Goal: Check status: Check status

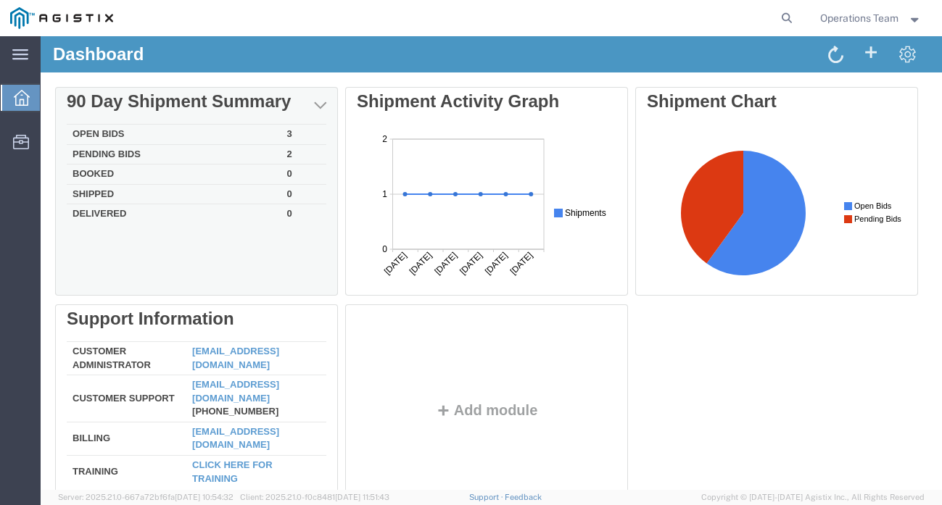
click at [89, 133] on div "Delete 90 Day Shipment Summary Open Bids 3 Pending Bids 2 Booked 0 Shipped 0 De…" at bounding box center [491, 304] width 872 height 435
click at [96, 134] on td "Open Bids" at bounding box center [174, 135] width 215 height 20
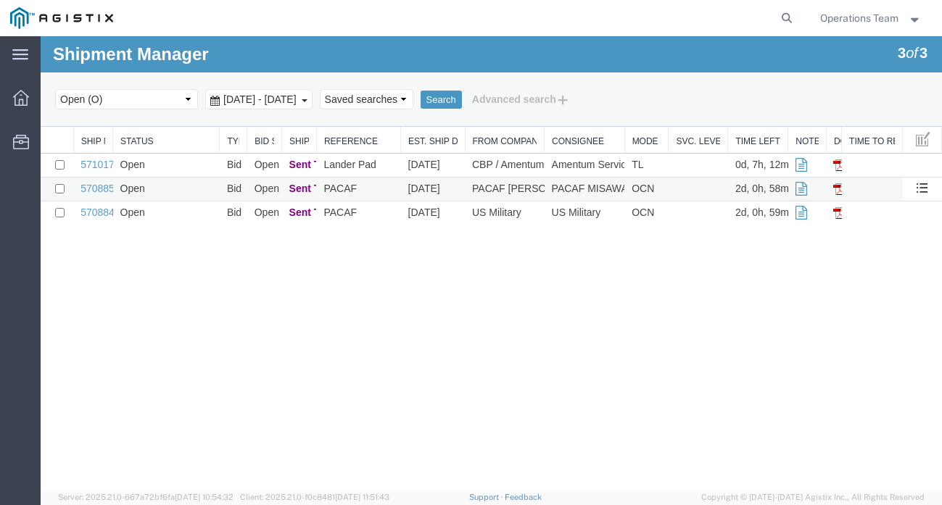
click at [295, 190] on span "Sent To Bid" at bounding box center [317, 189] width 56 height 12
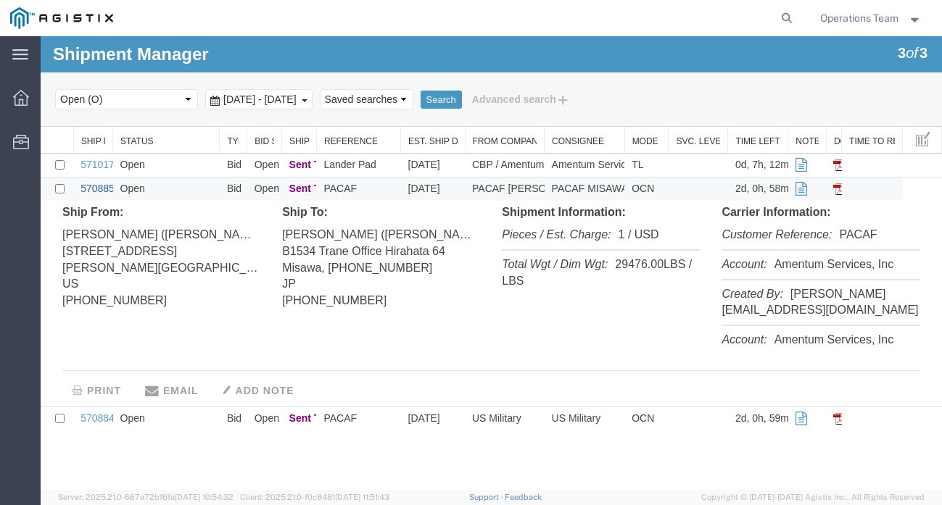
click at [98, 187] on link "57088573" at bounding box center [102, 189] width 45 height 12
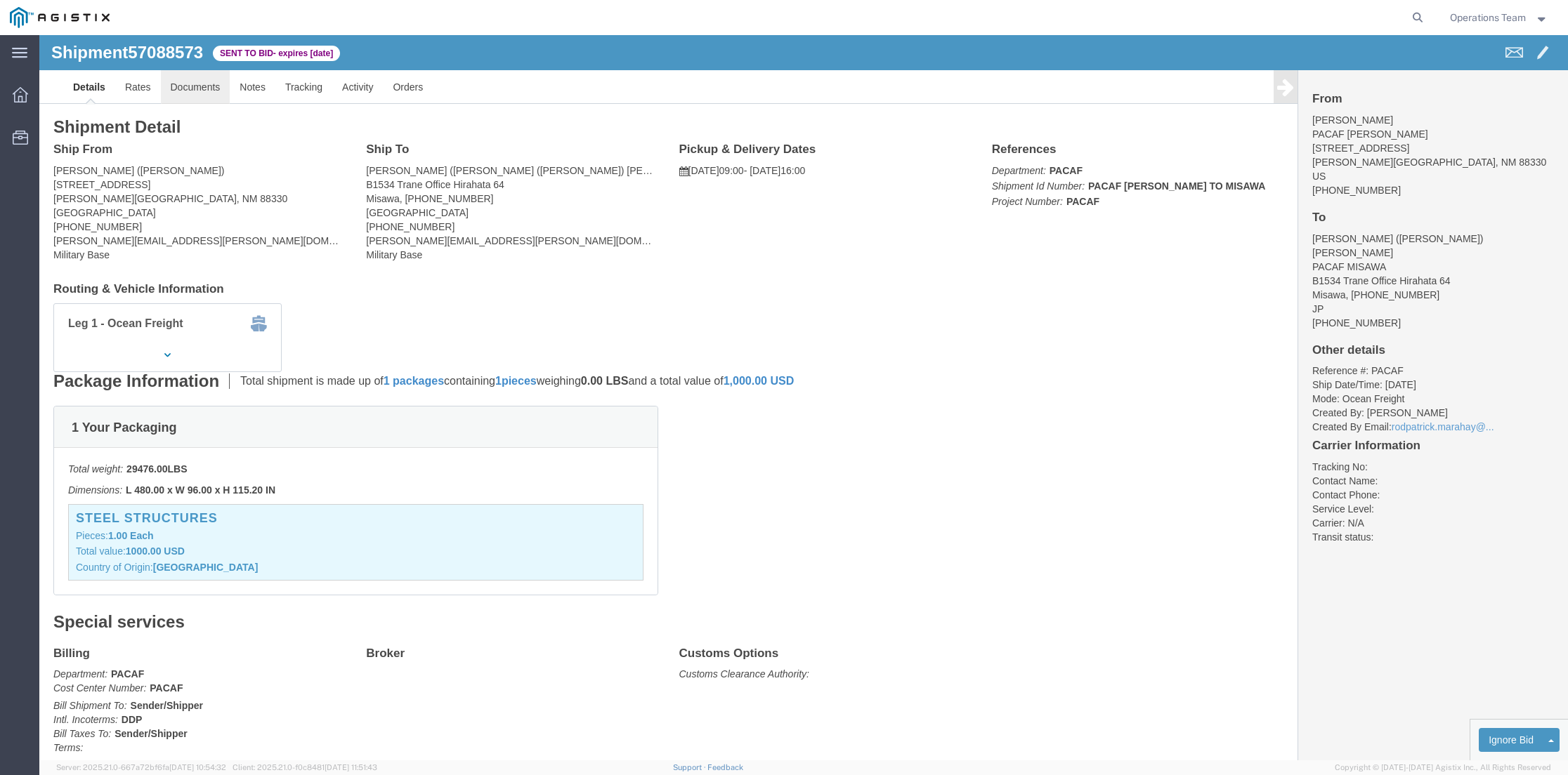
click link "Documents"
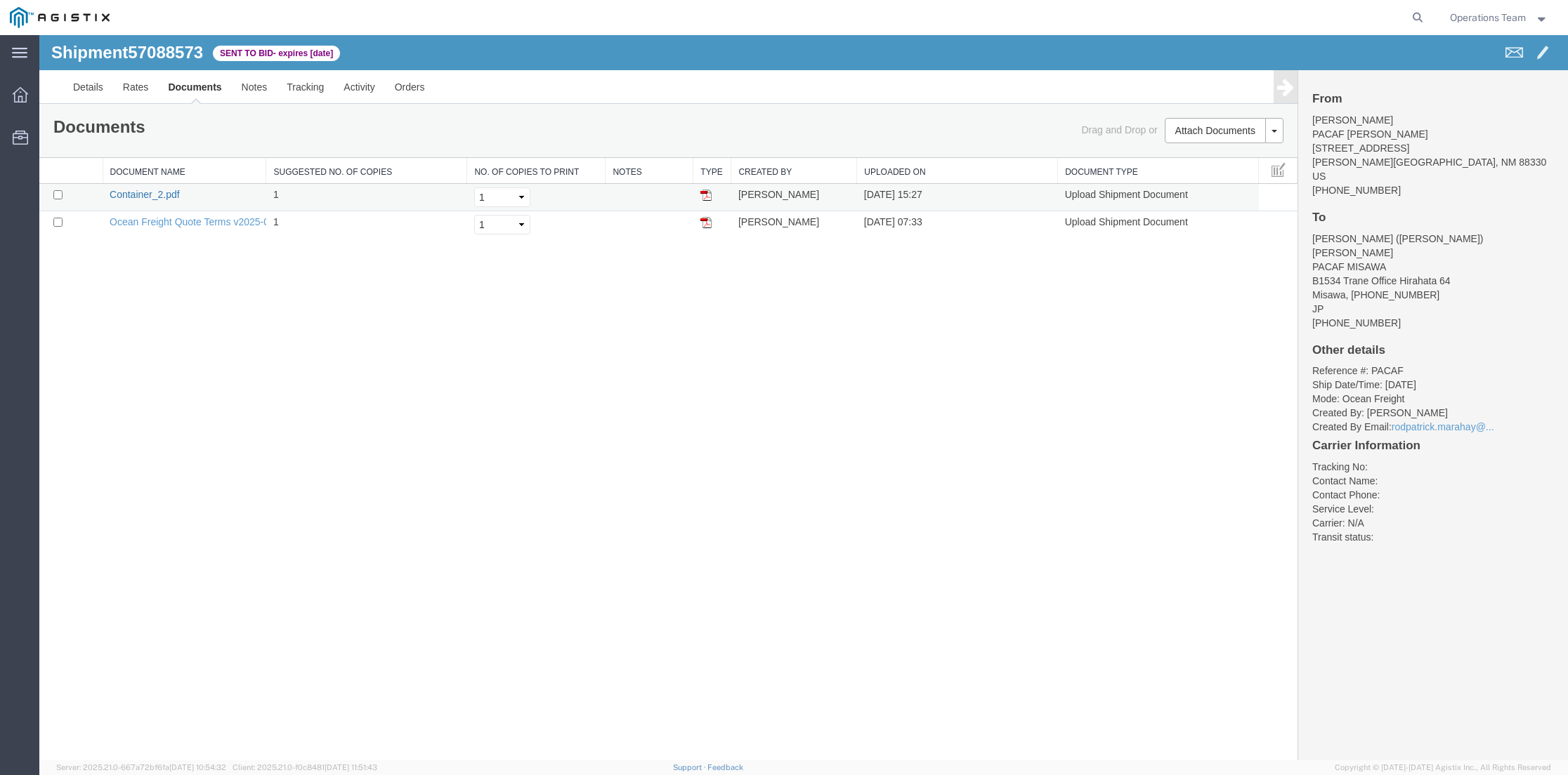
click at [149, 196] on link "Container_2.pdf" at bounding box center [144, 195] width 71 height 12
click at [244, 92] on link "Notes" at bounding box center [254, 87] width 46 height 34
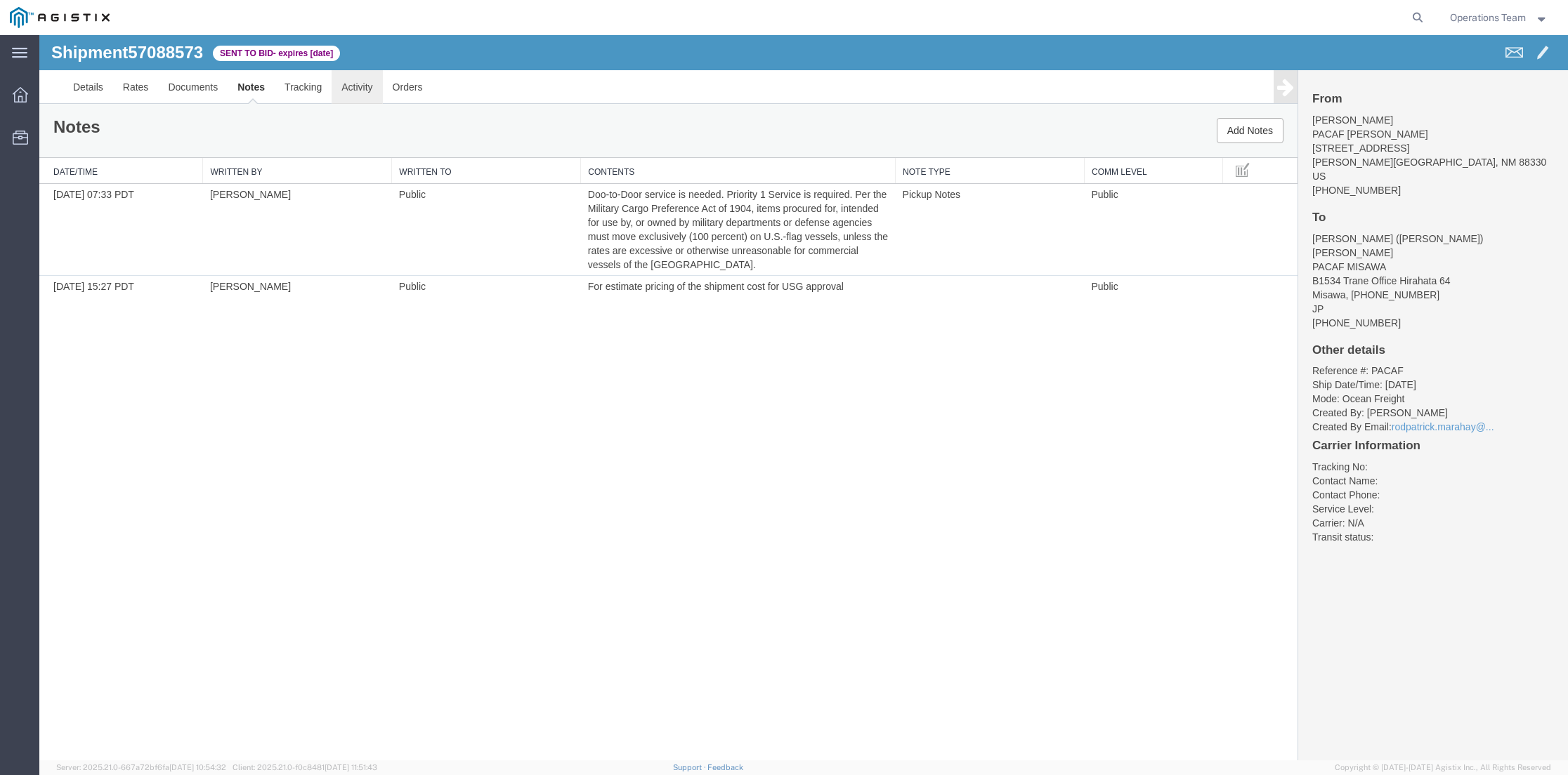
click at [342, 91] on link "Activity" at bounding box center [357, 87] width 50 height 34
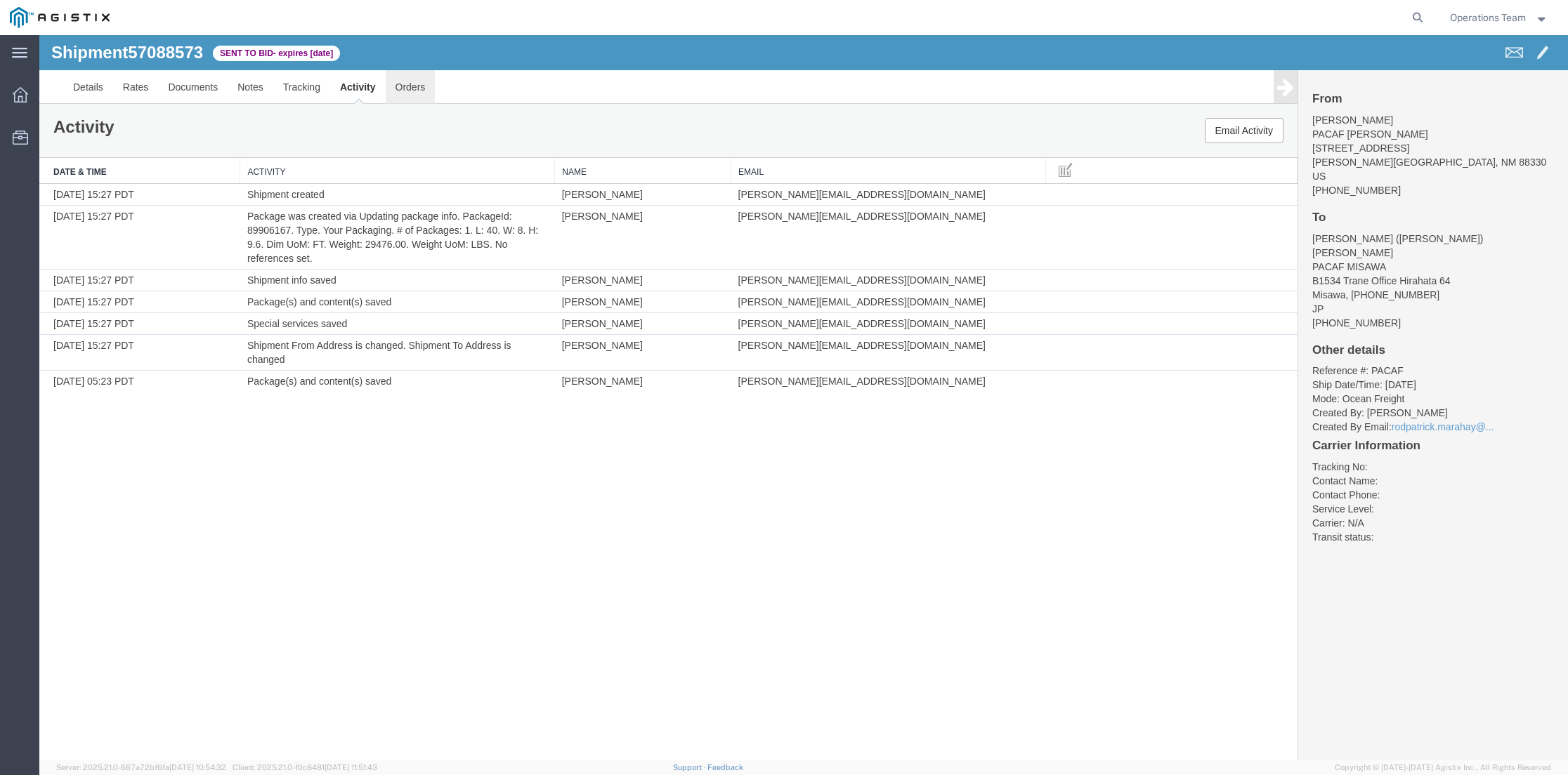
click at [400, 89] on link "Orders" at bounding box center [410, 87] width 49 height 34
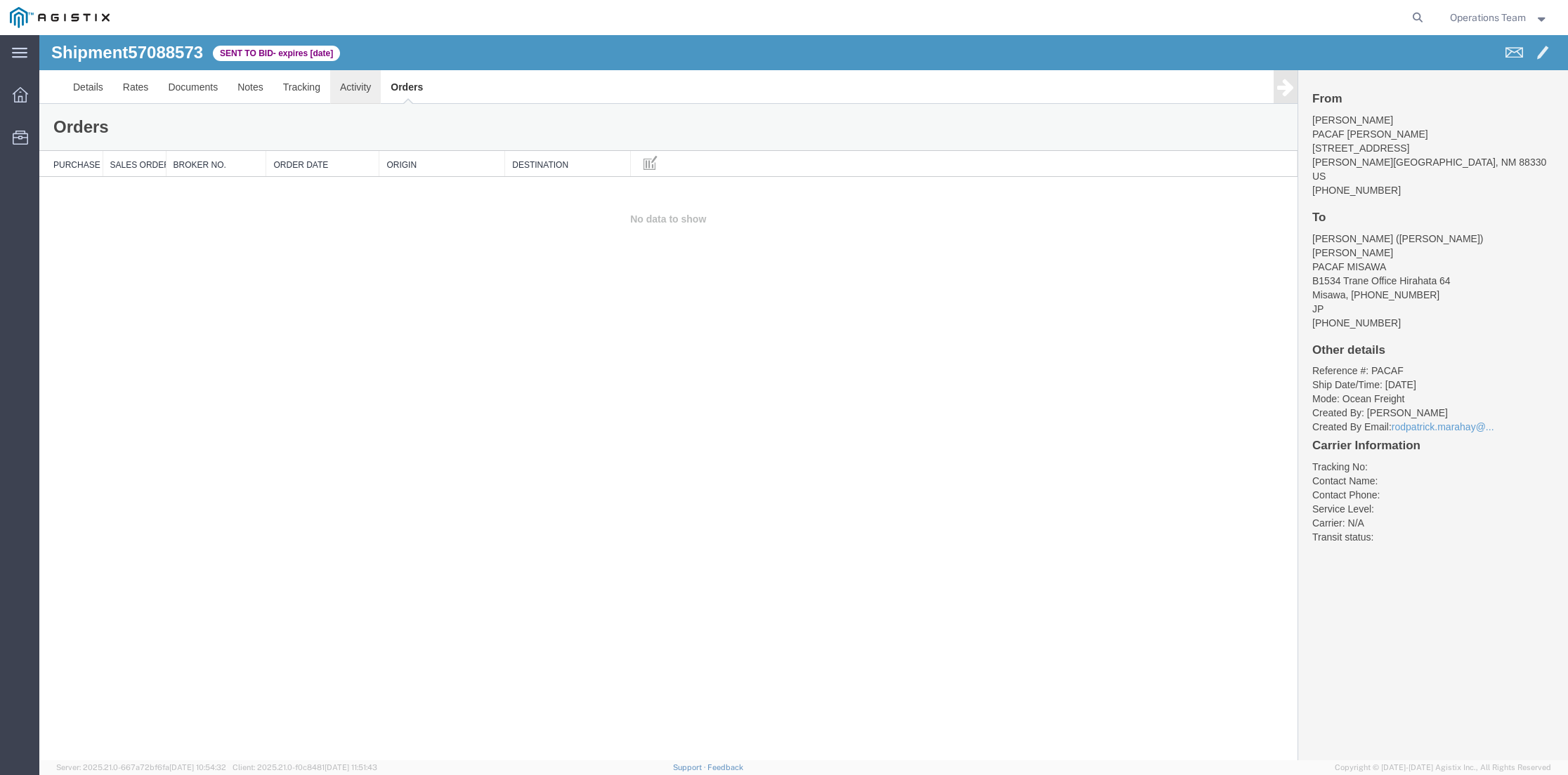
click at [347, 89] on link "Activity" at bounding box center [356, 87] width 50 height 34
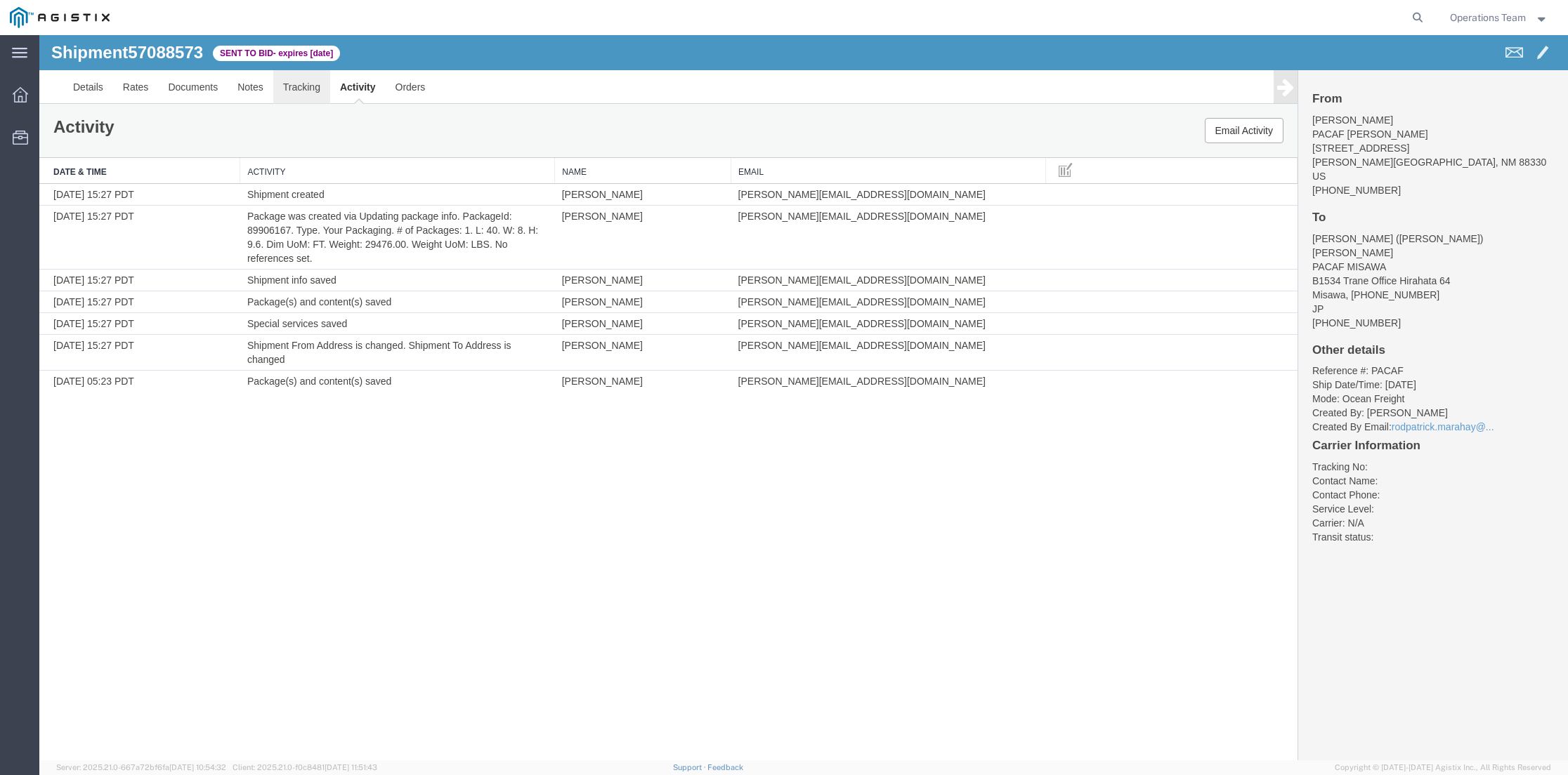
click at [305, 90] on link "Tracking" at bounding box center [301, 87] width 57 height 34
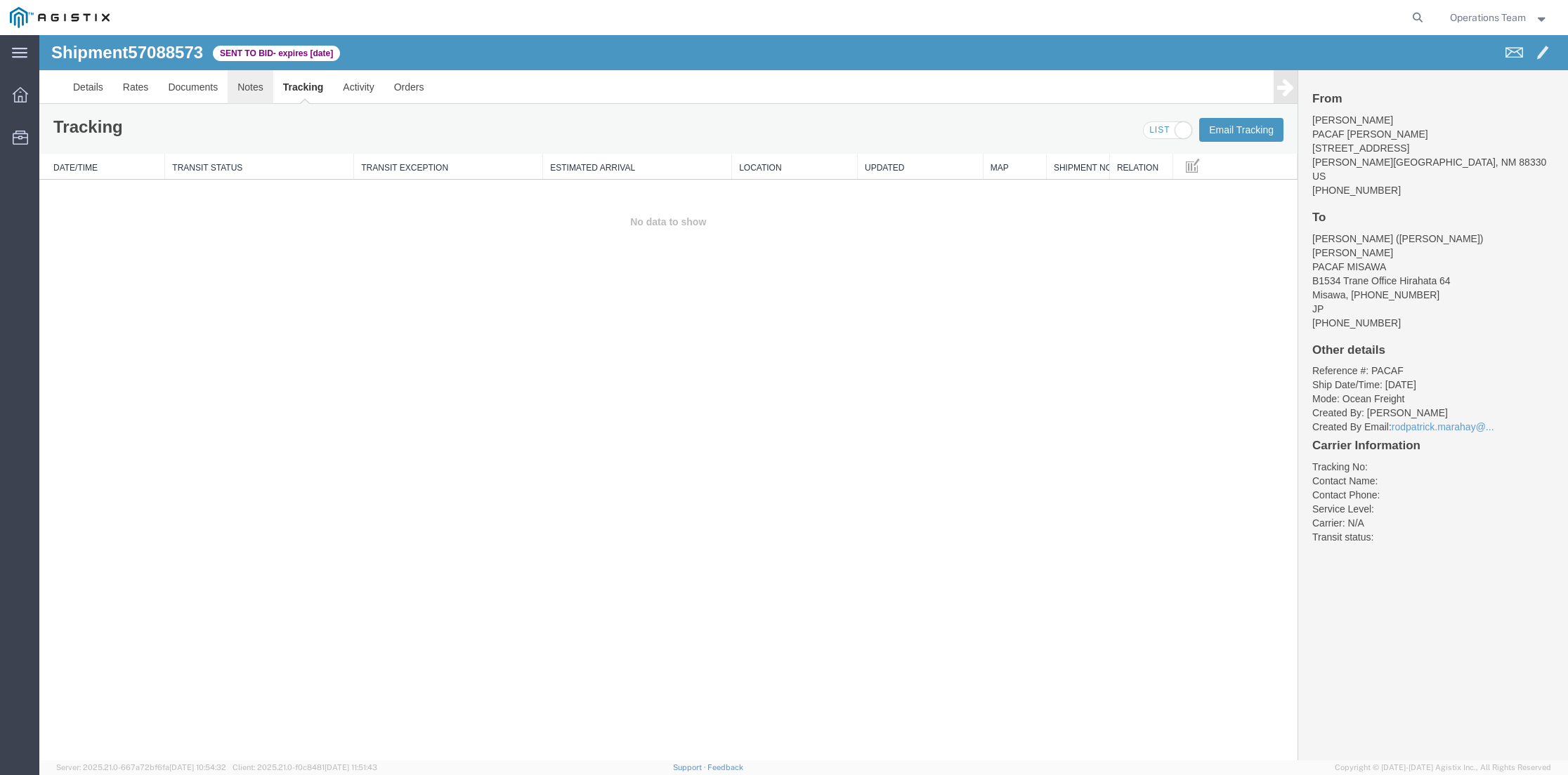
click at [246, 92] on link "Notes" at bounding box center [250, 87] width 46 height 34
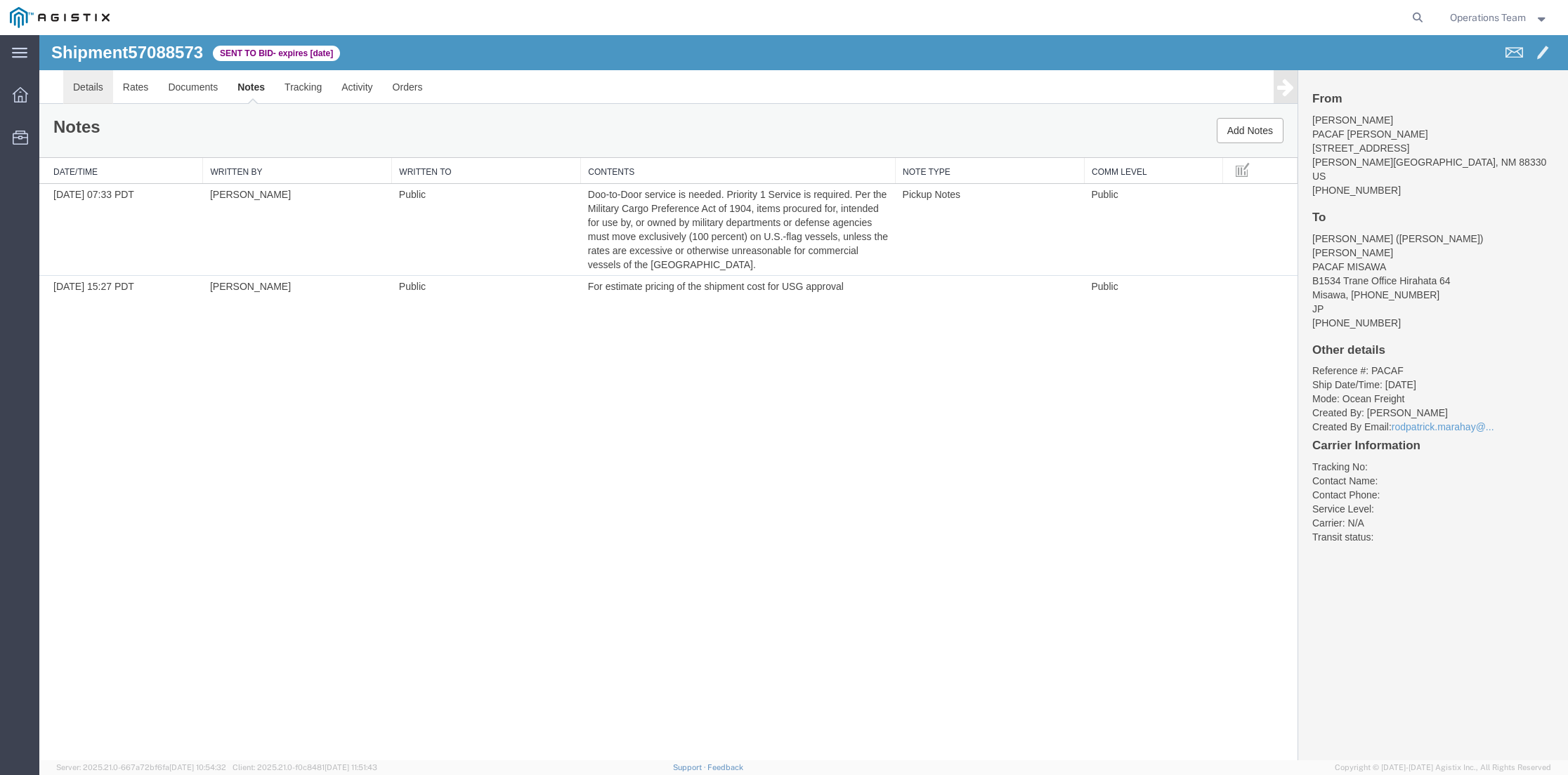
click at [75, 90] on link "Details" at bounding box center [87, 87] width 49 height 34
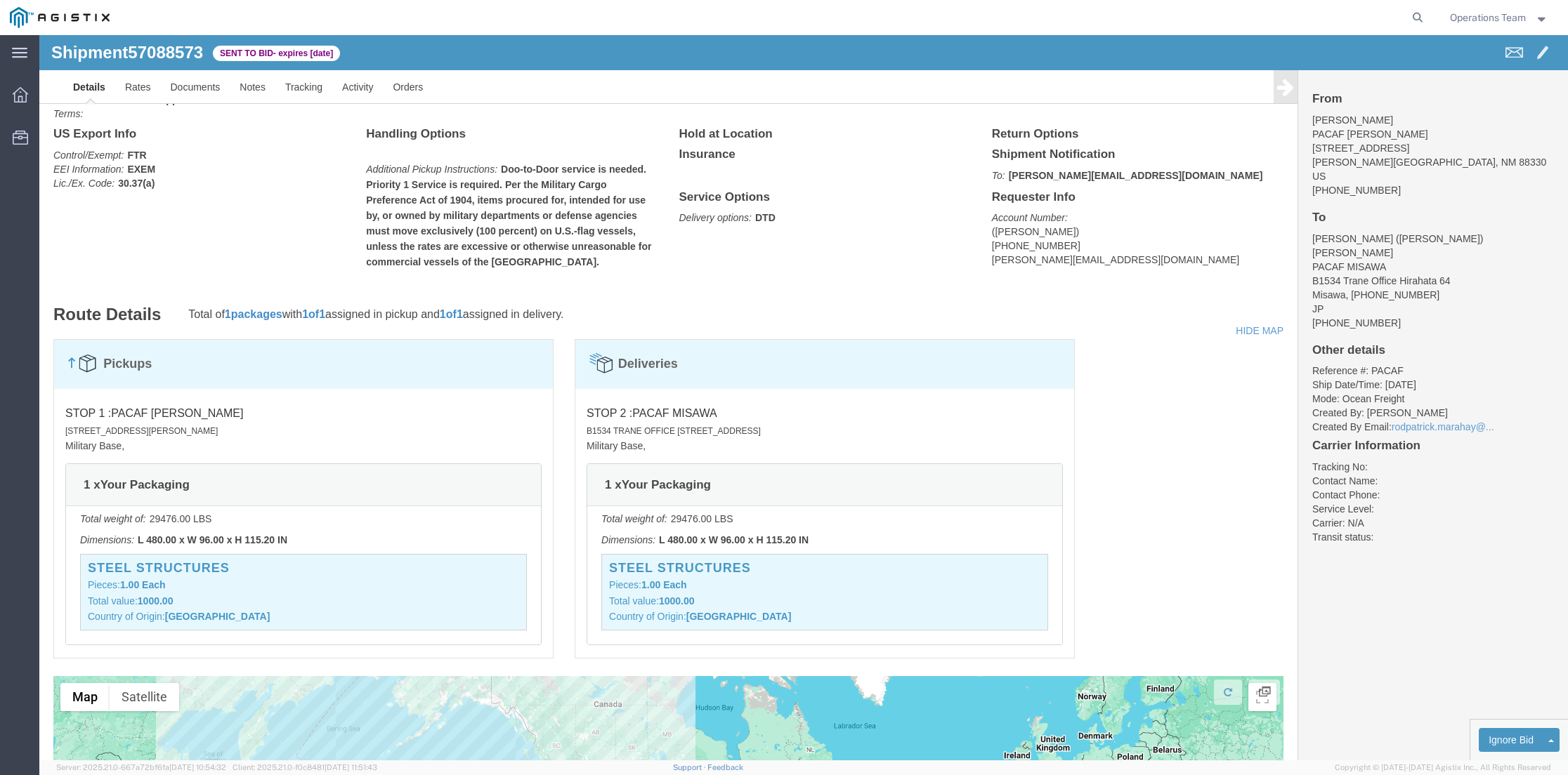
scroll to position [630, 0]
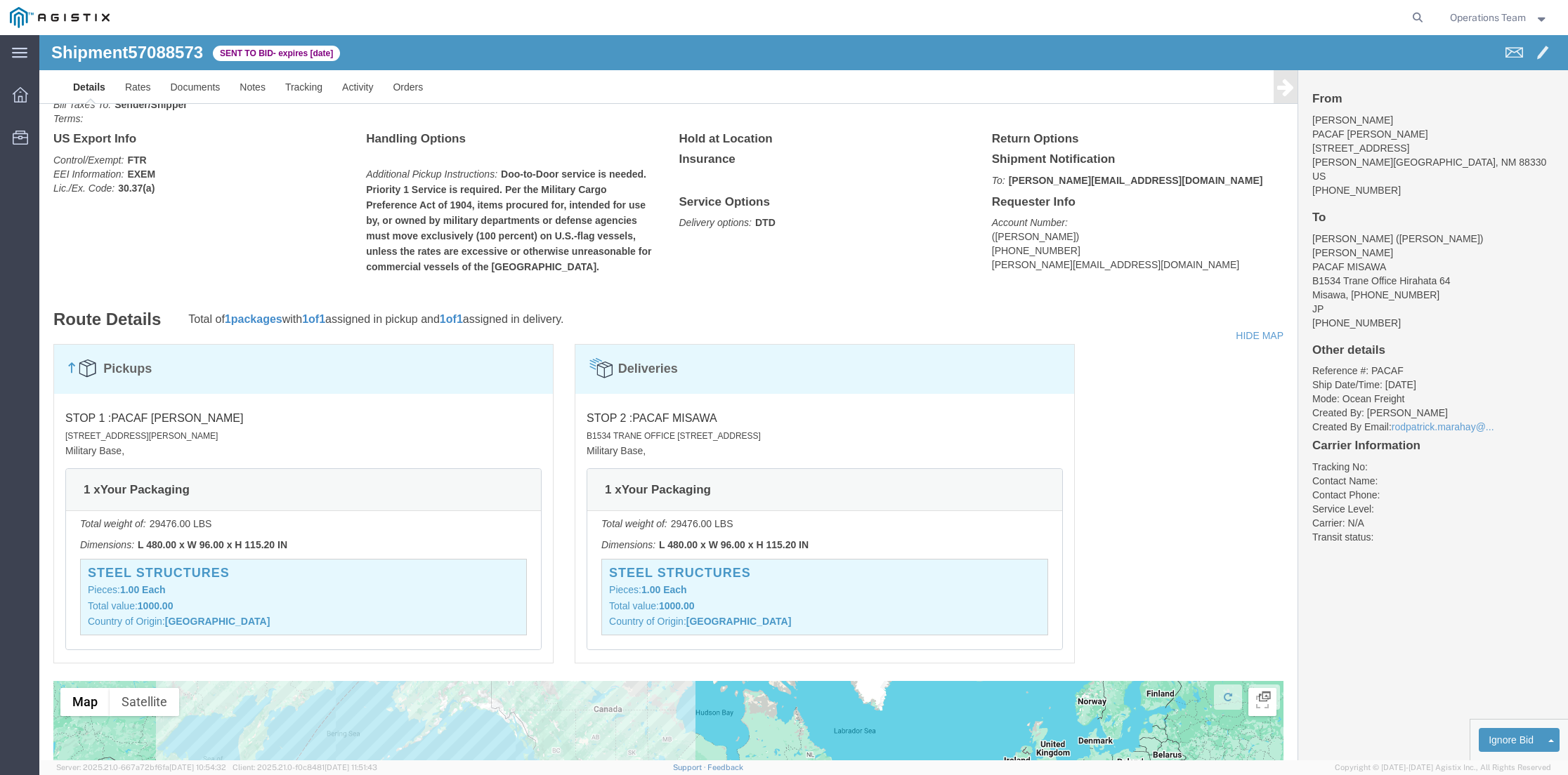
click div "Deliveries"
click h3 "Steel Structures"
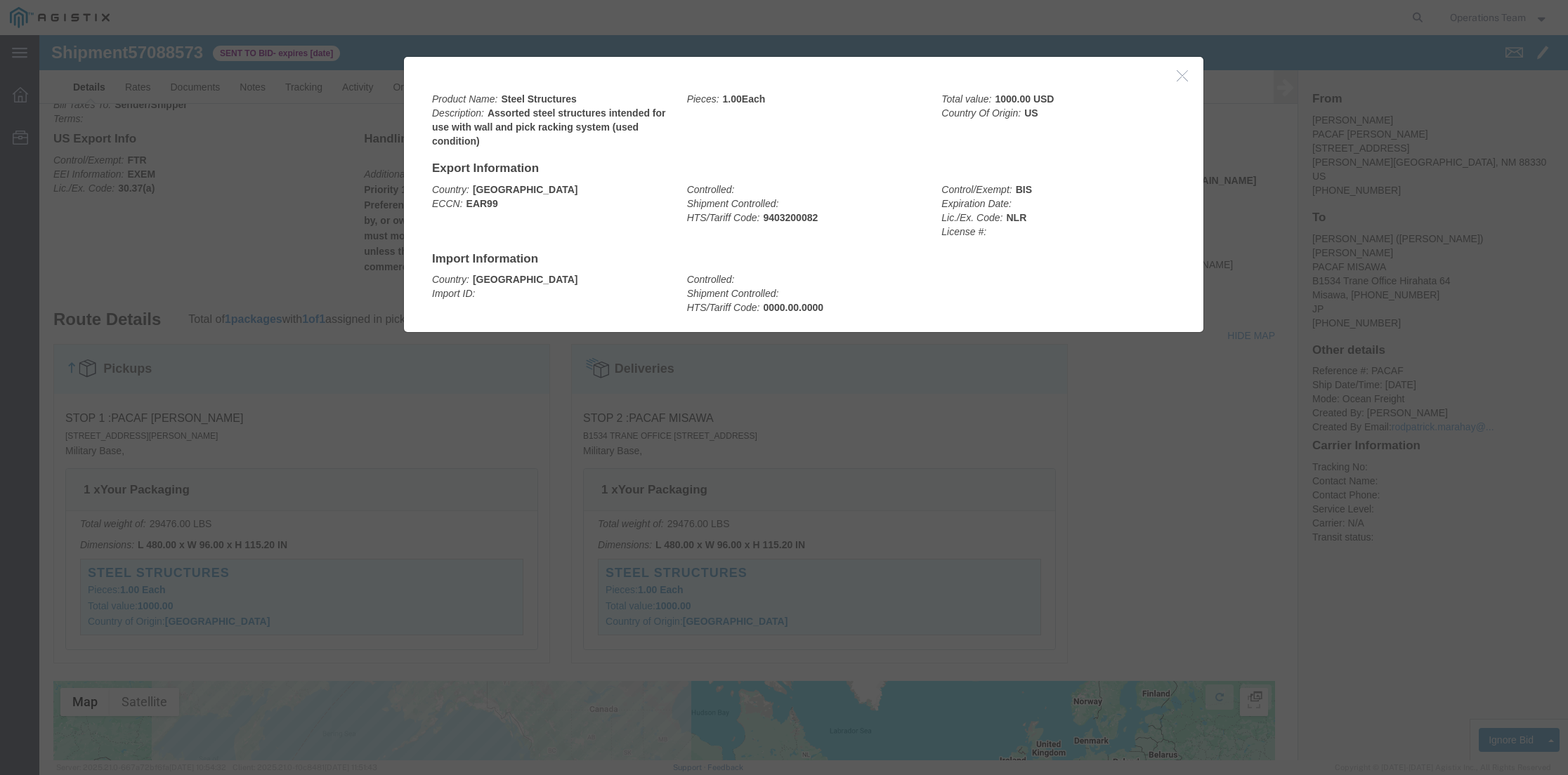
click icon "button"
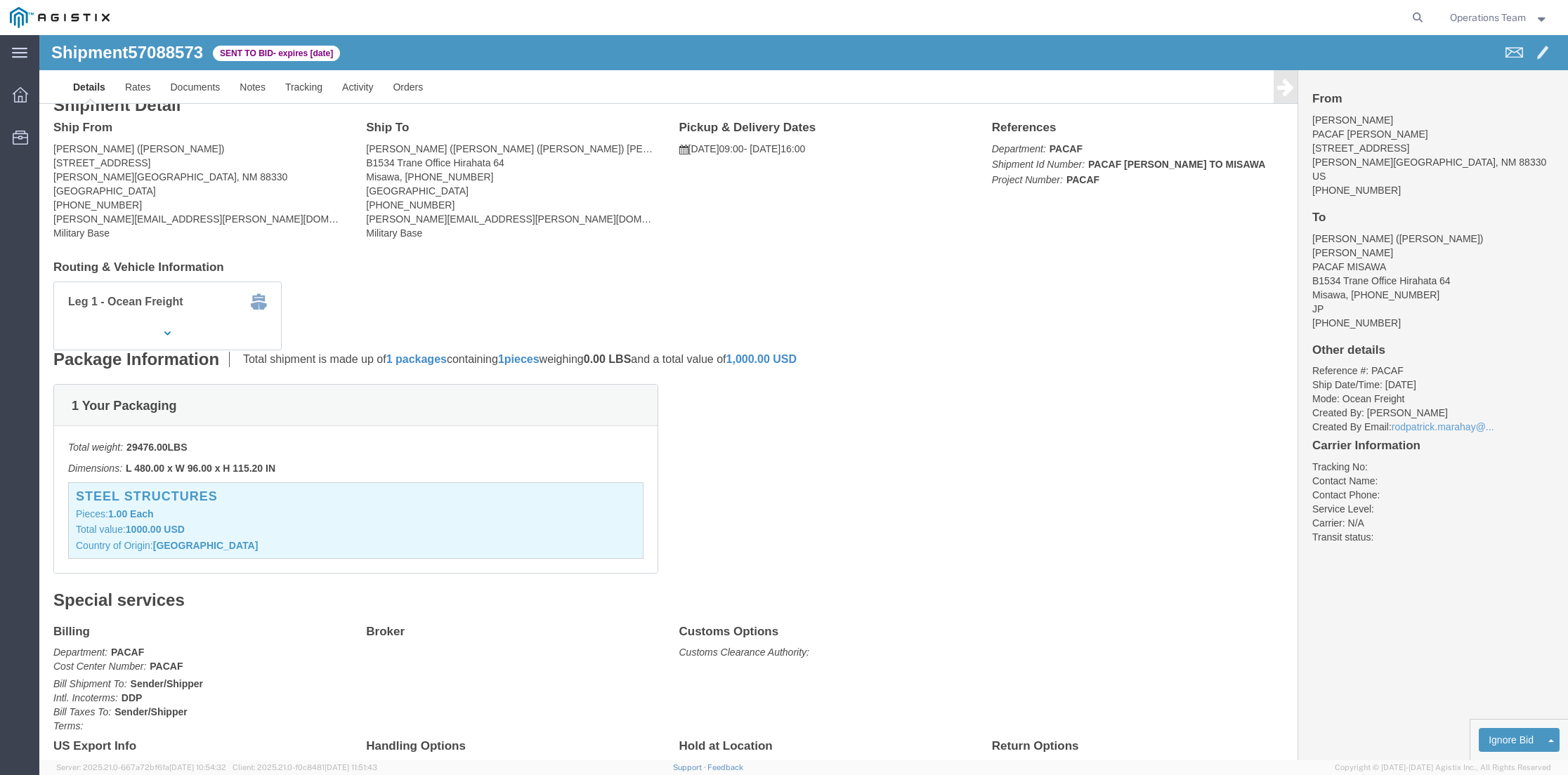
scroll to position [0, 0]
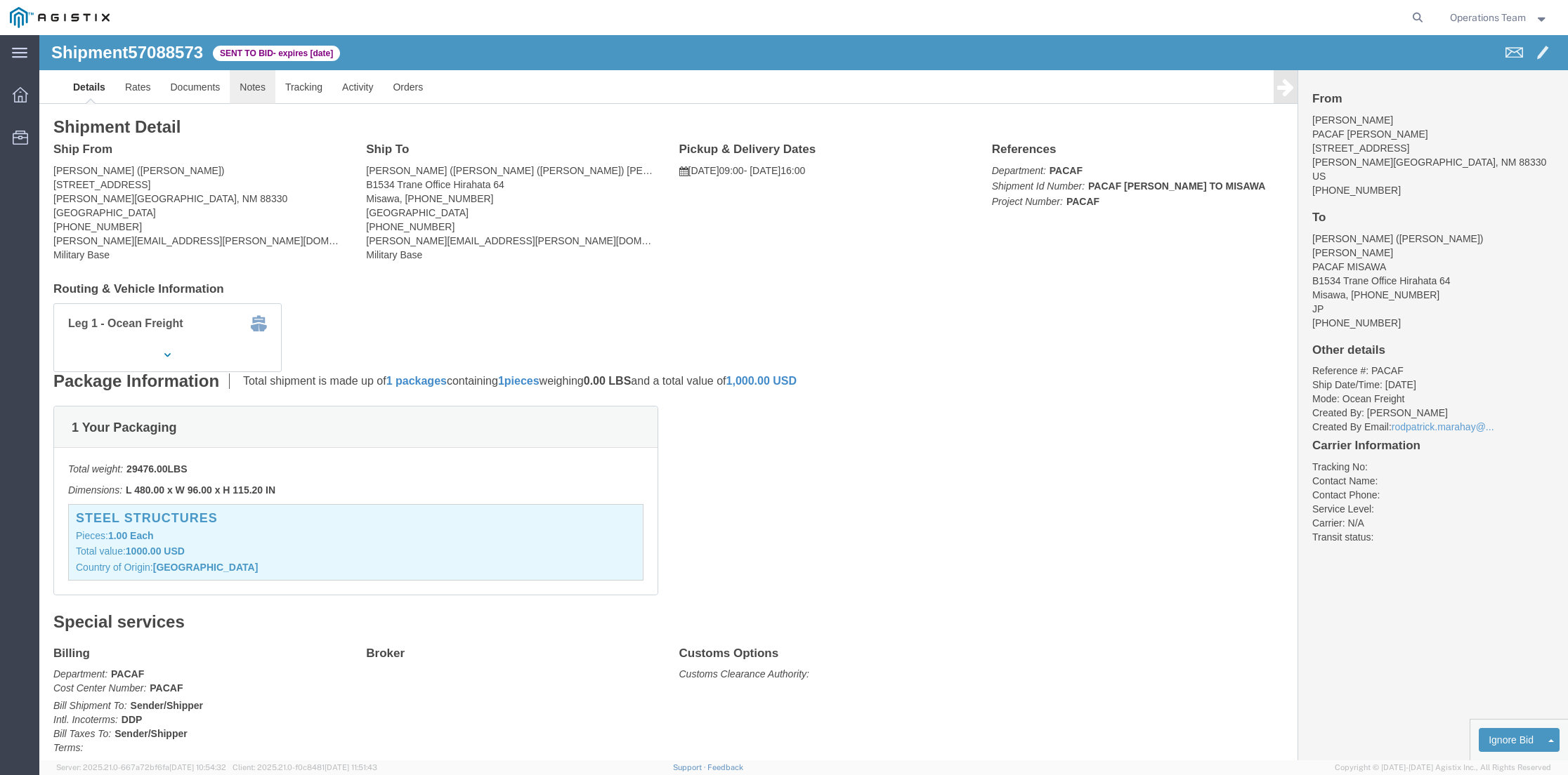
click link "Notes"
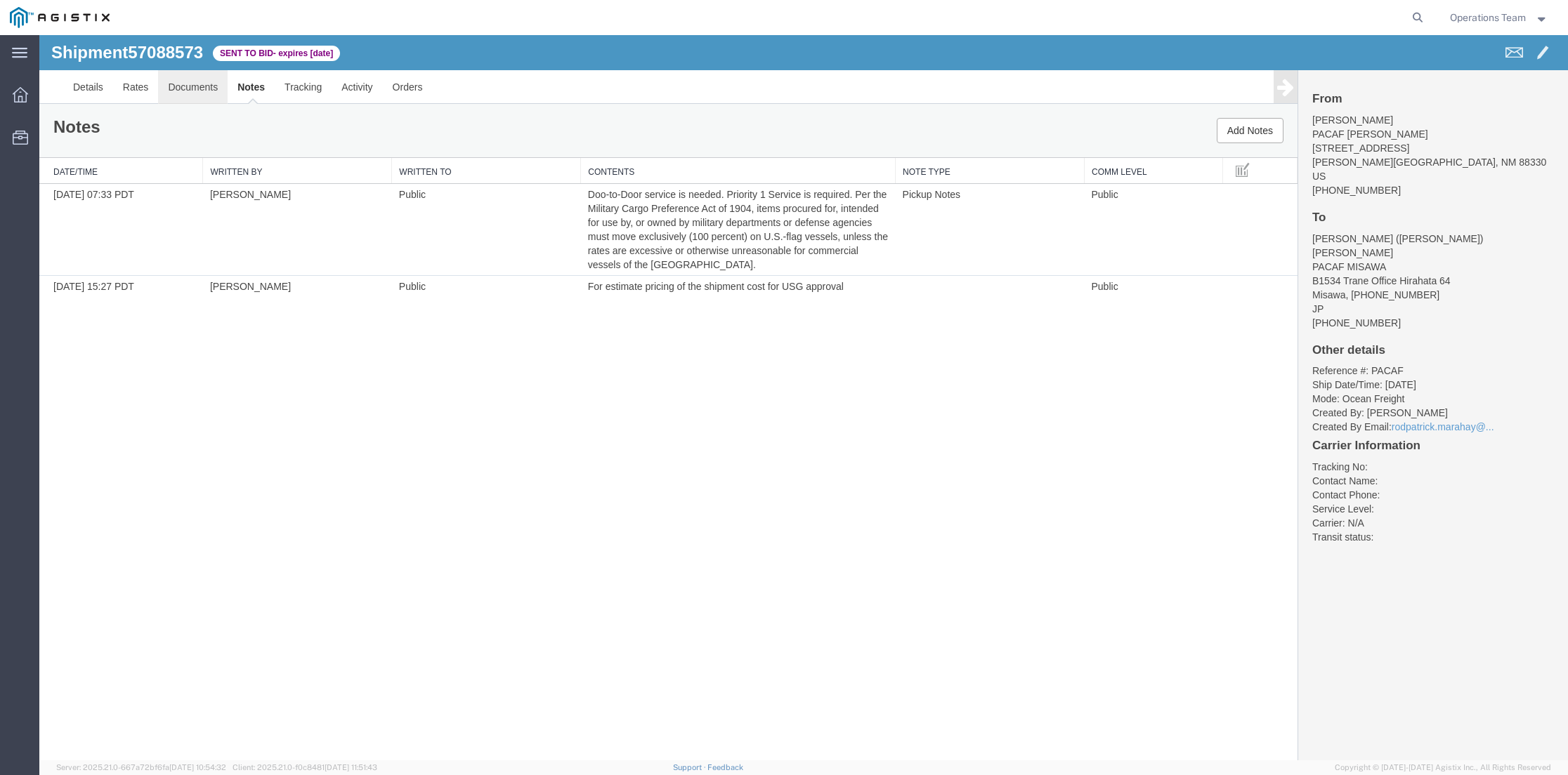
click at [201, 88] on link "Documents" at bounding box center [193, 87] width 70 height 34
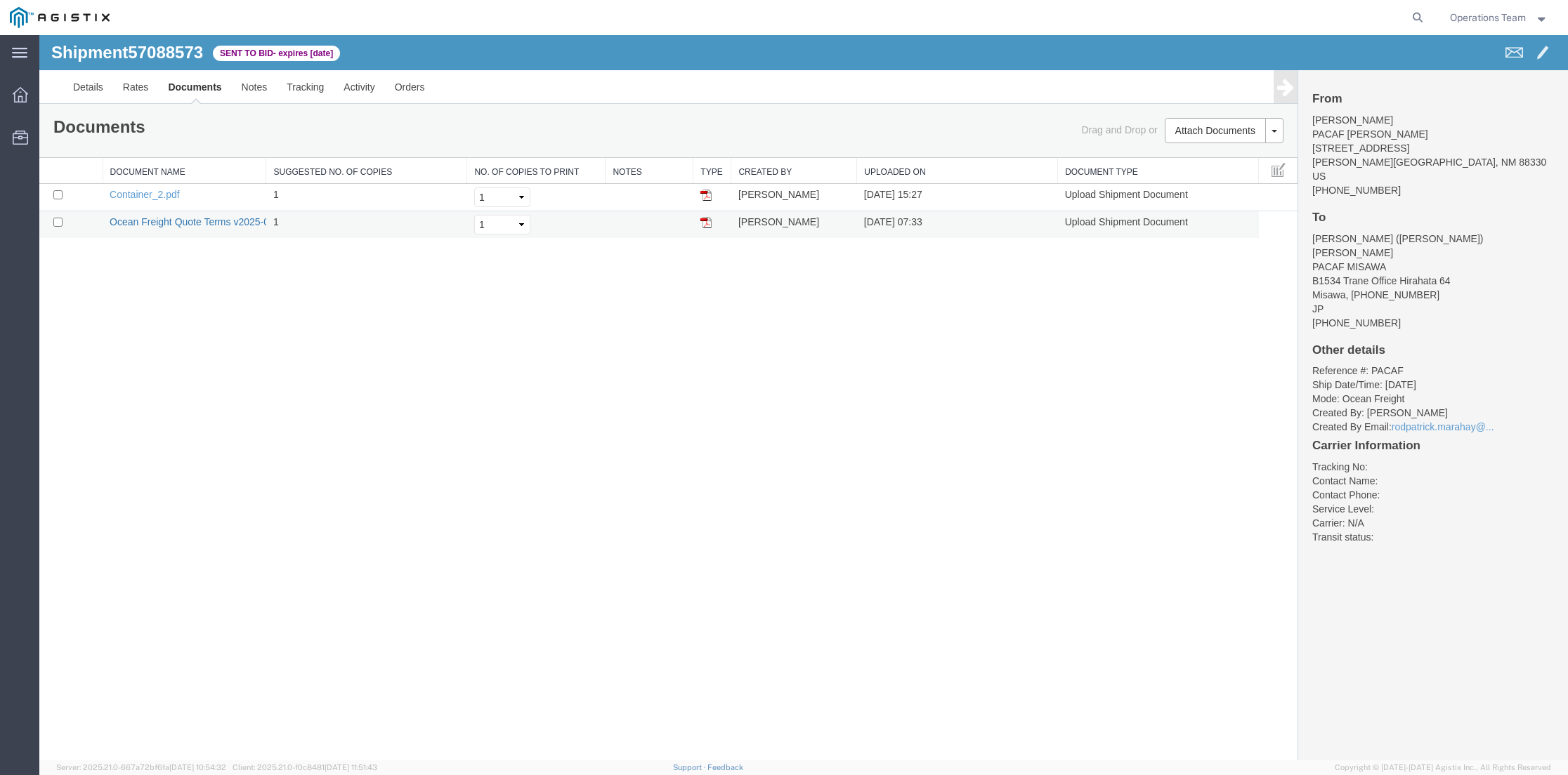
click at [224, 225] on link "Ocean Freight Quote Terms v2025-0207" at bounding box center [197, 222] width 175 height 12
